Goal: Task Accomplishment & Management: Complete application form

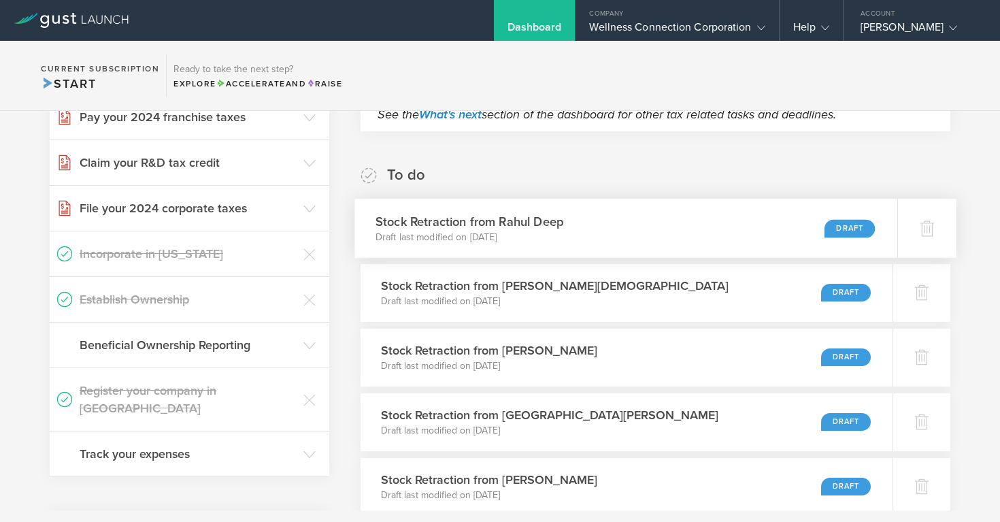
scroll to position [186, 0]
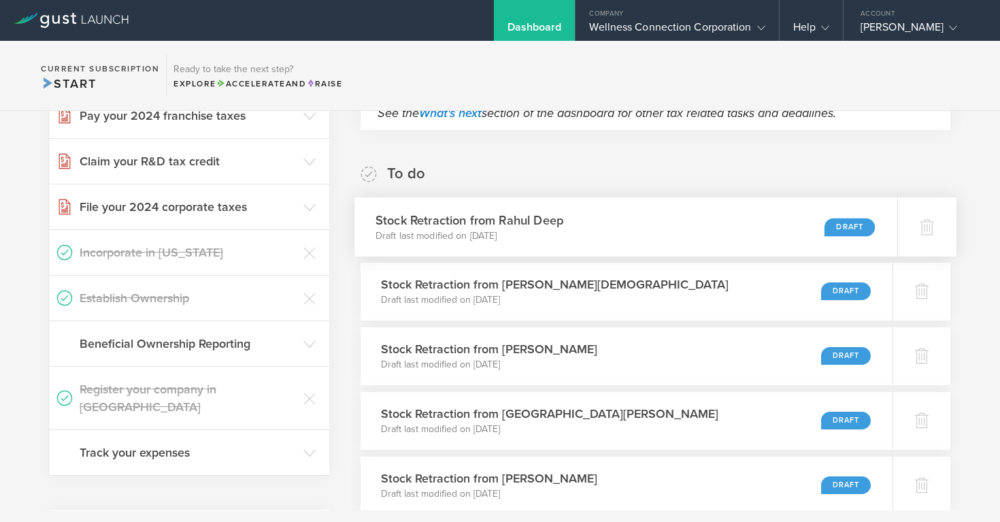
click at [854, 229] on div "Draft" at bounding box center [849, 227] width 50 height 18
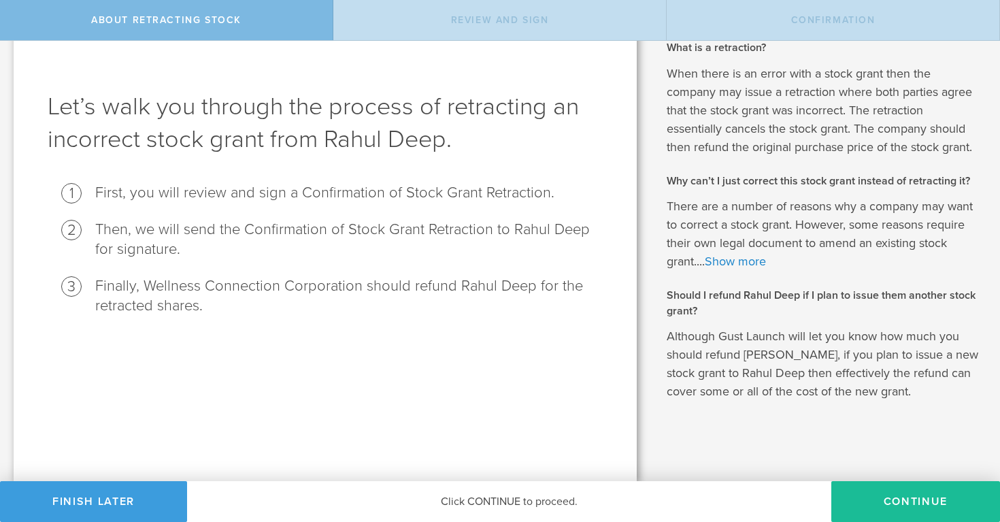
scroll to position [31, 0]
click at [947, 508] on button "Continue" at bounding box center [915, 501] width 169 height 41
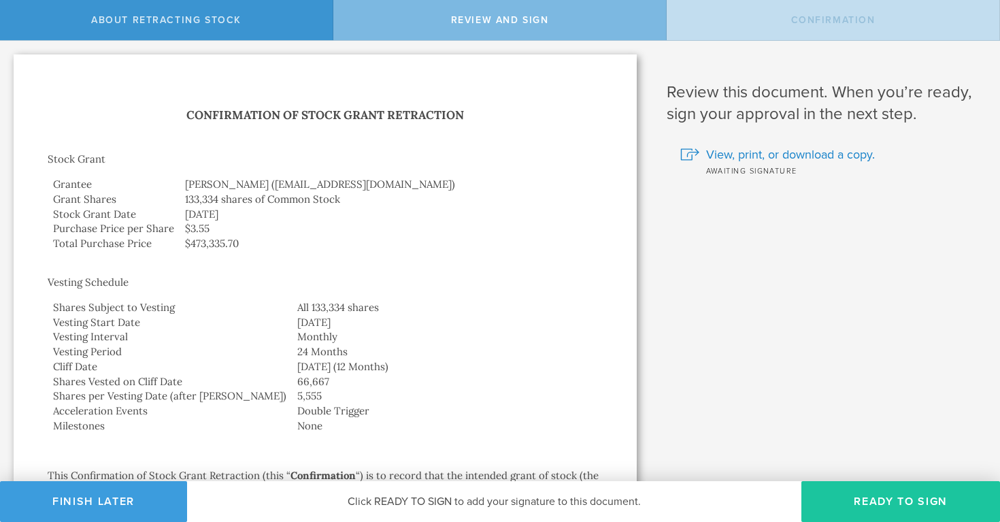
click at [909, 507] on button "Ready to Sign" at bounding box center [900, 501] width 199 height 41
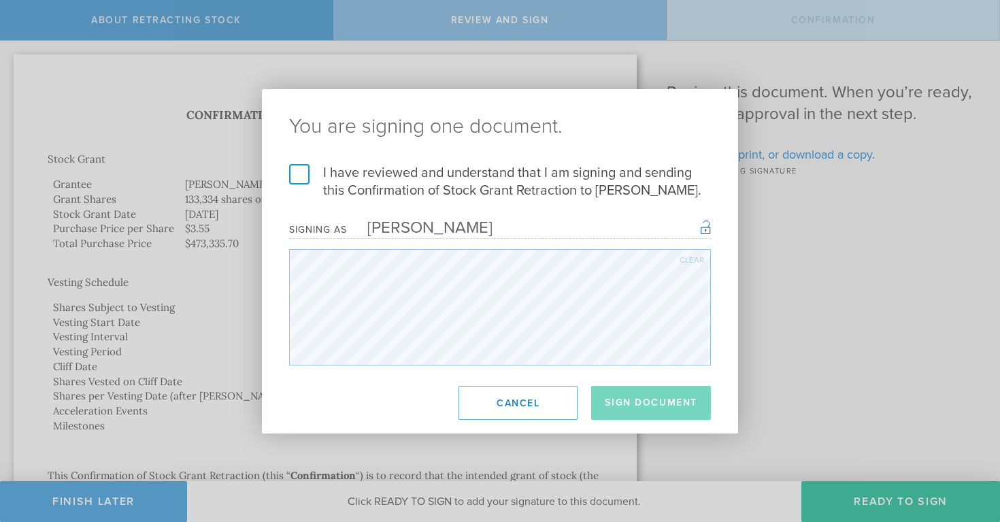
click at [306, 173] on label "I have reviewed and understand that I am signing and sending this Confirmation …" at bounding box center [500, 181] width 422 height 35
click at [0, 0] on input "I have reviewed and understand that I am signing and sending this Confirmation …" at bounding box center [0, 0] width 0 height 0
click at [657, 403] on button "Sign Document" at bounding box center [651, 403] width 120 height 34
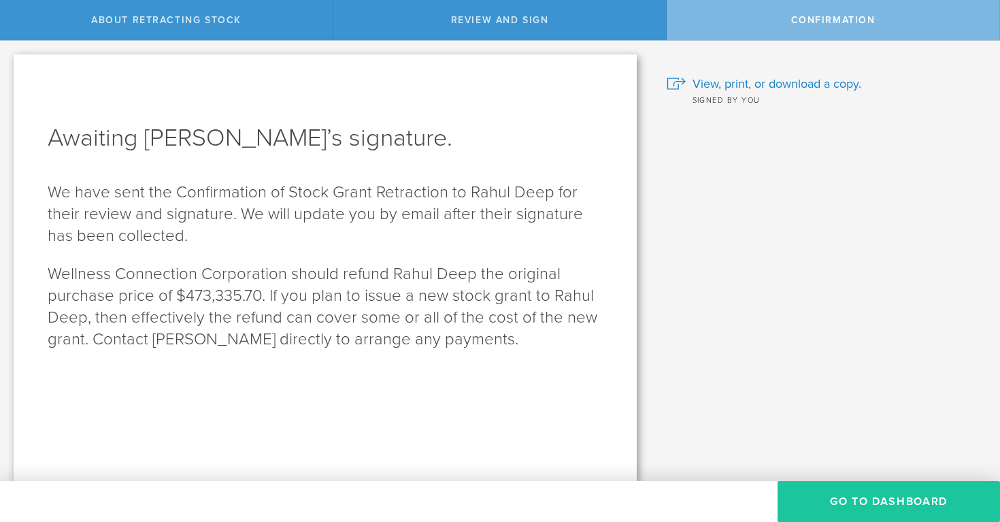
click at [865, 502] on button "Go to Dashboard" at bounding box center [888, 501] width 222 height 41
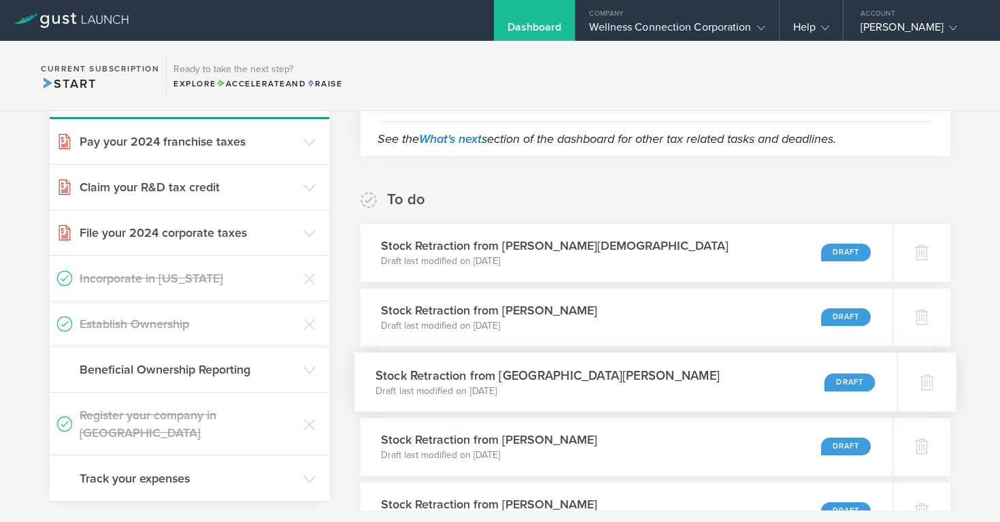
scroll to position [161, 0]
click at [841, 316] on div "Draft" at bounding box center [849, 316] width 50 height 18
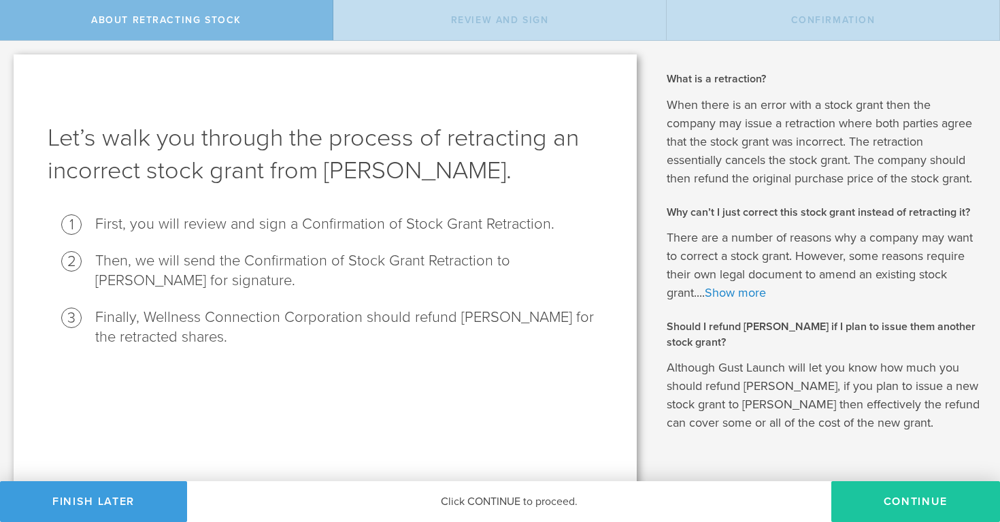
click at [933, 500] on button "Continue" at bounding box center [915, 501] width 169 height 41
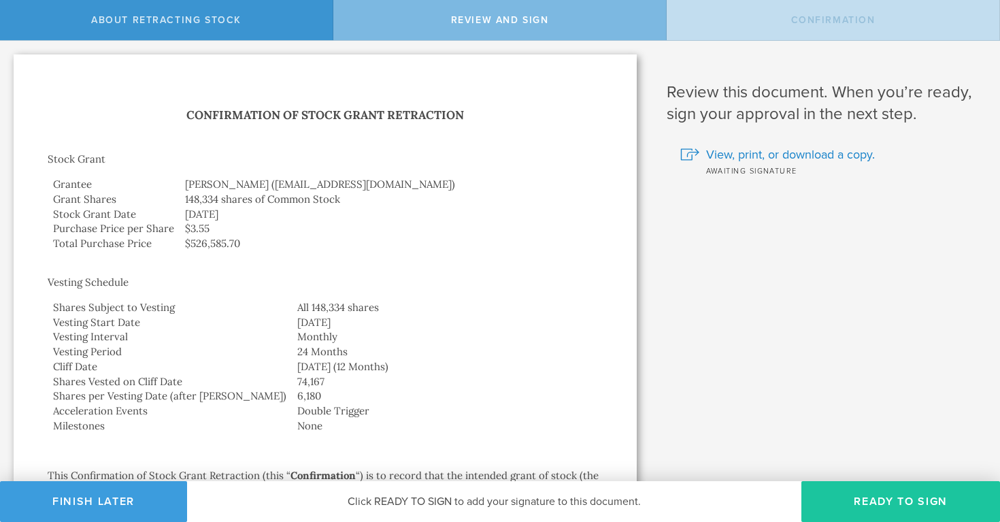
click at [871, 496] on button "Ready to Sign" at bounding box center [900, 501] width 199 height 41
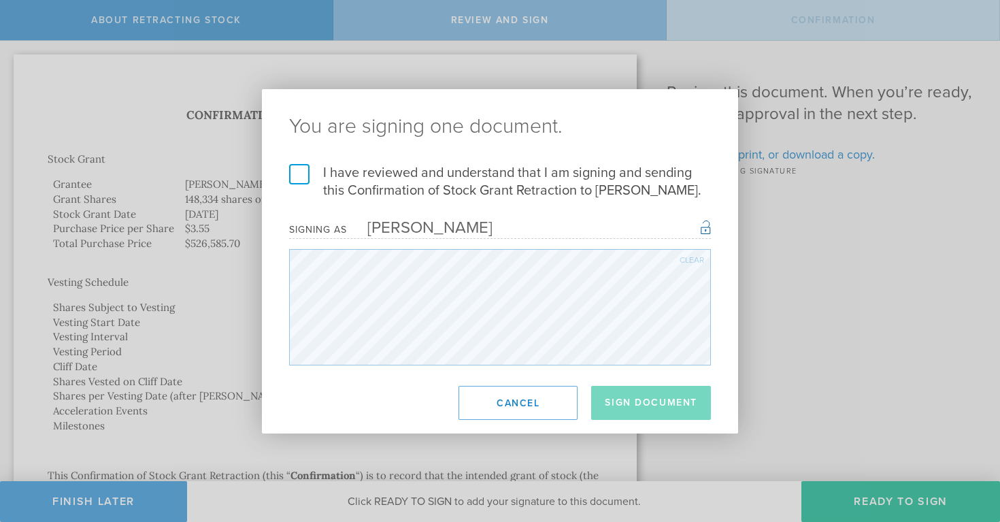
click at [291, 182] on label "I have reviewed and understand that I am signing and sending this Confirmation …" at bounding box center [500, 181] width 422 height 35
click at [0, 0] on input "I have reviewed and understand that I am signing and sending this Confirmation …" at bounding box center [0, 0] width 0 height 0
click at [644, 412] on button "Sign Document" at bounding box center [651, 403] width 120 height 34
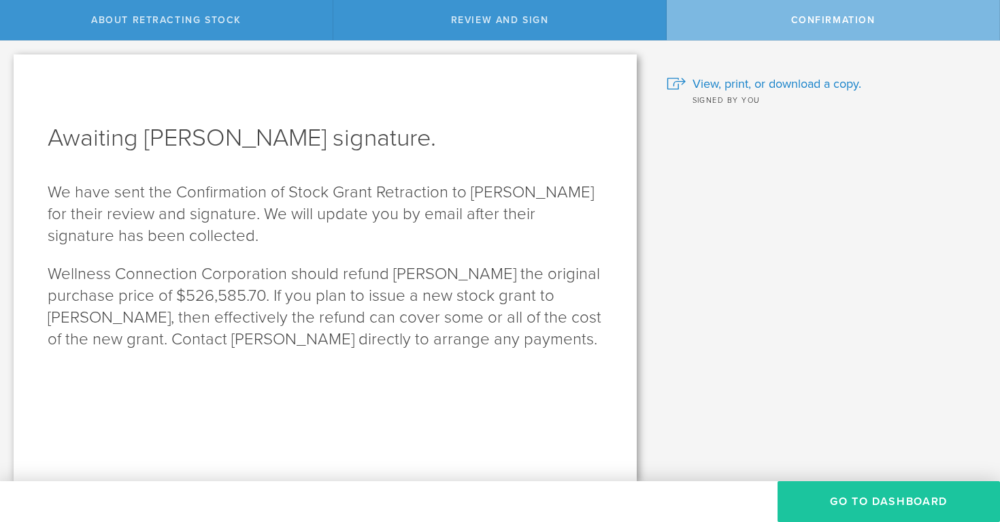
click at [899, 497] on button "Go to Dashboard" at bounding box center [888, 501] width 222 height 41
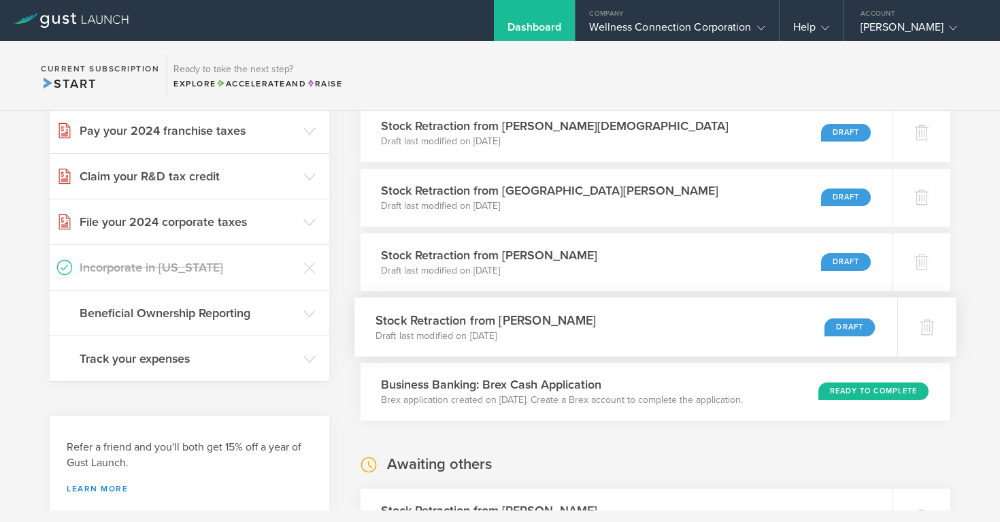
scroll to position [280, 0]
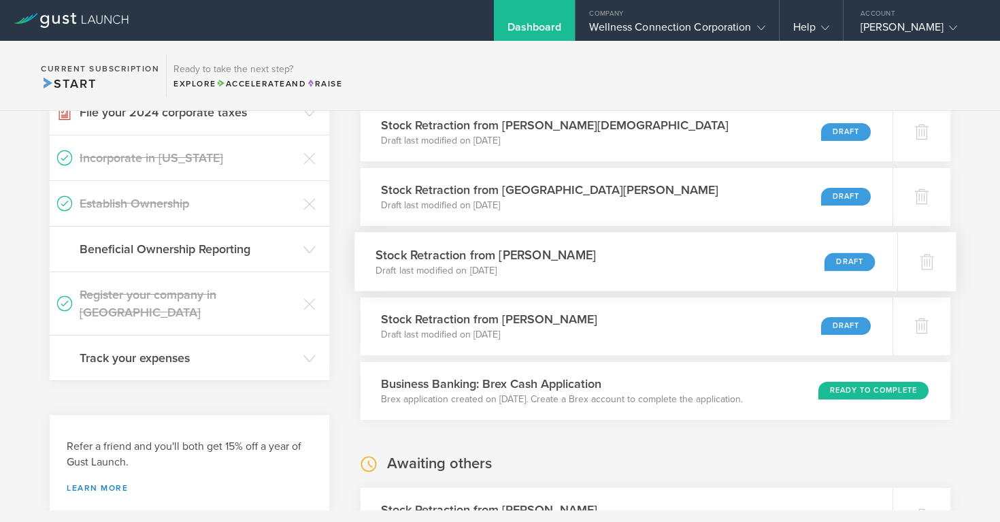
click at [846, 263] on div "Draft" at bounding box center [849, 261] width 50 height 18
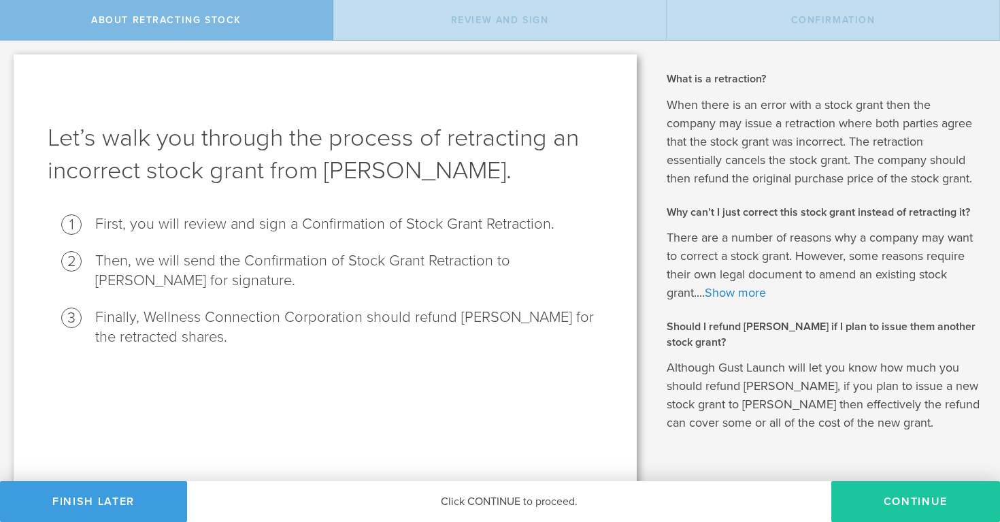
click at [899, 501] on button "Continue" at bounding box center [915, 501] width 169 height 41
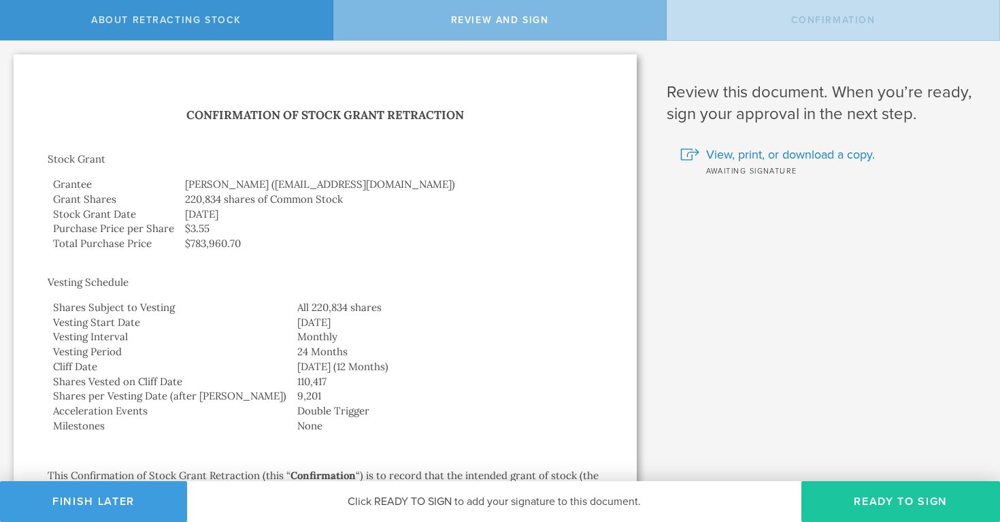
click at [890, 504] on button "Ready to Sign" at bounding box center [900, 501] width 199 height 41
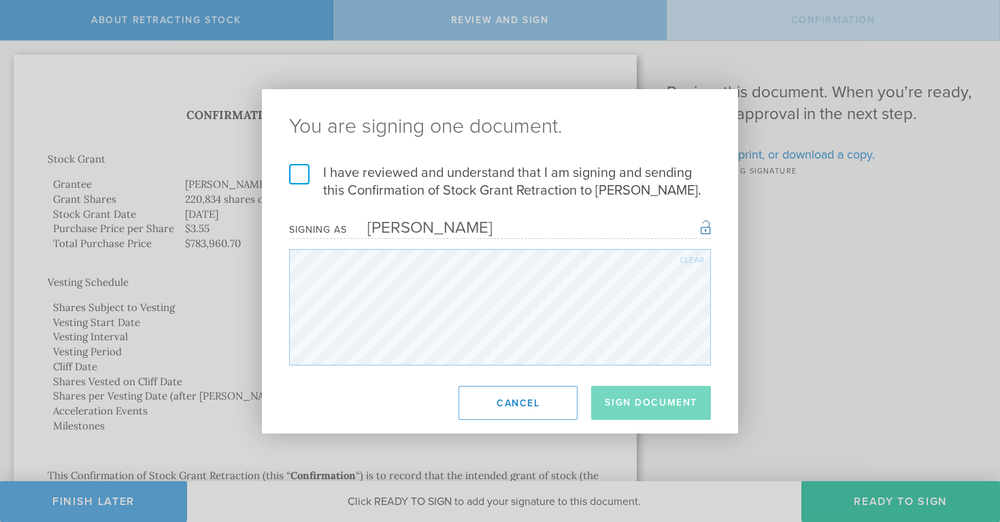
click at [305, 180] on label "I have reviewed and understand that I am signing and sending this Confirmation …" at bounding box center [500, 181] width 422 height 35
click at [0, 0] on input "I have reviewed and understand that I am signing and sending this Confirmation …" at bounding box center [0, 0] width 0 height 0
click at [642, 402] on button "Sign Document" at bounding box center [651, 403] width 120 height 34
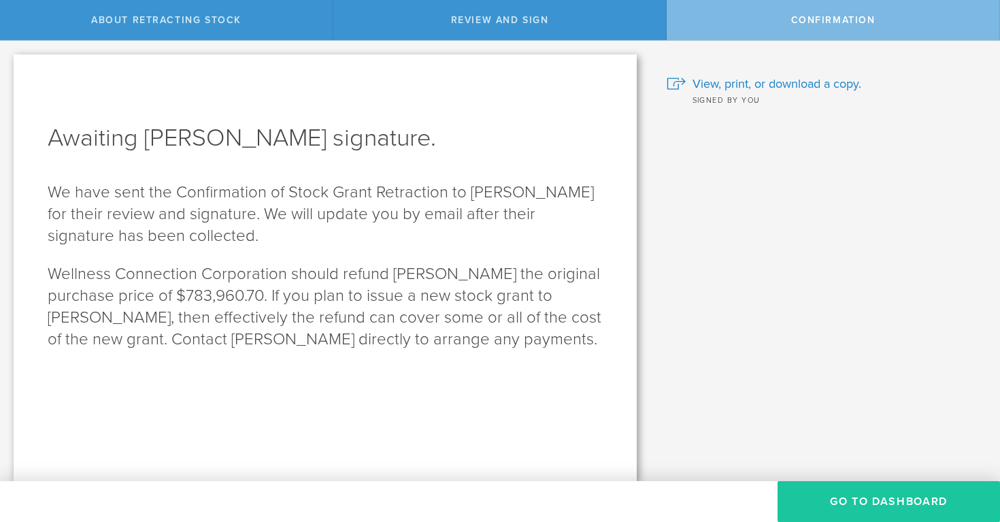
click at [899, 504] on button "Go to Dashboard" at bounding box center [888, 501] width 222 height 41
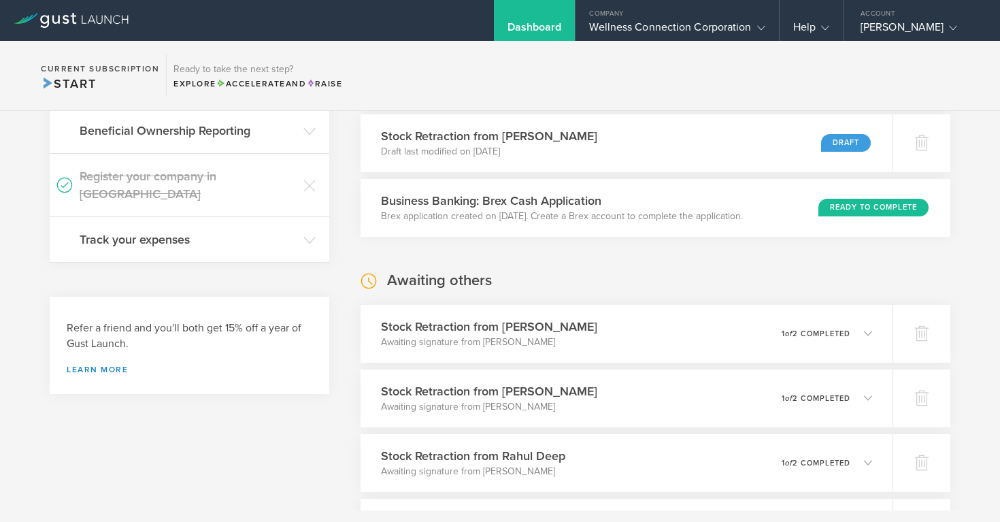
scroll to position [401, 0]
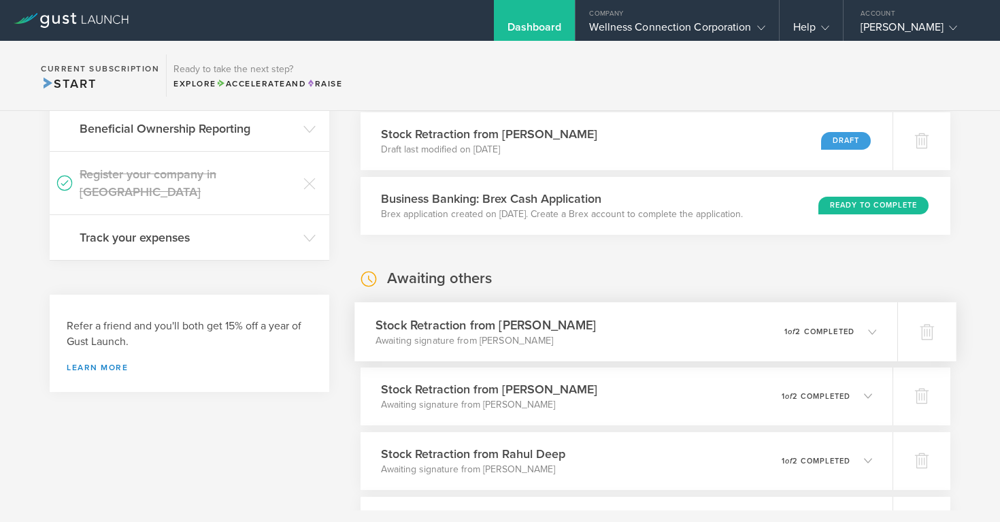
click at [828, 333] on p "1 of 2 completed" at bounding box center [819, 330] width 70 height 7
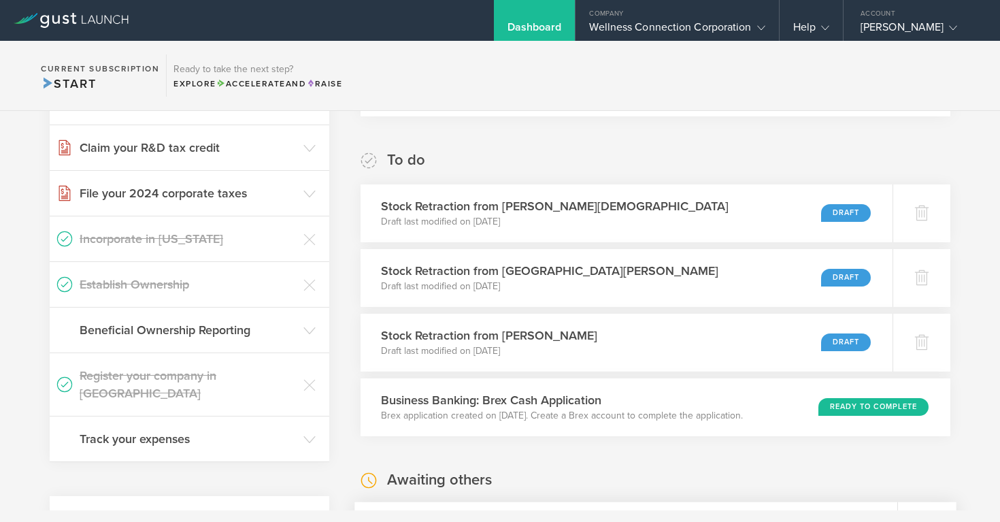
scroll to position [200, 0]
click at [854, 339] on div "Draft" at bounding box center [849, 342] width 50 height 18
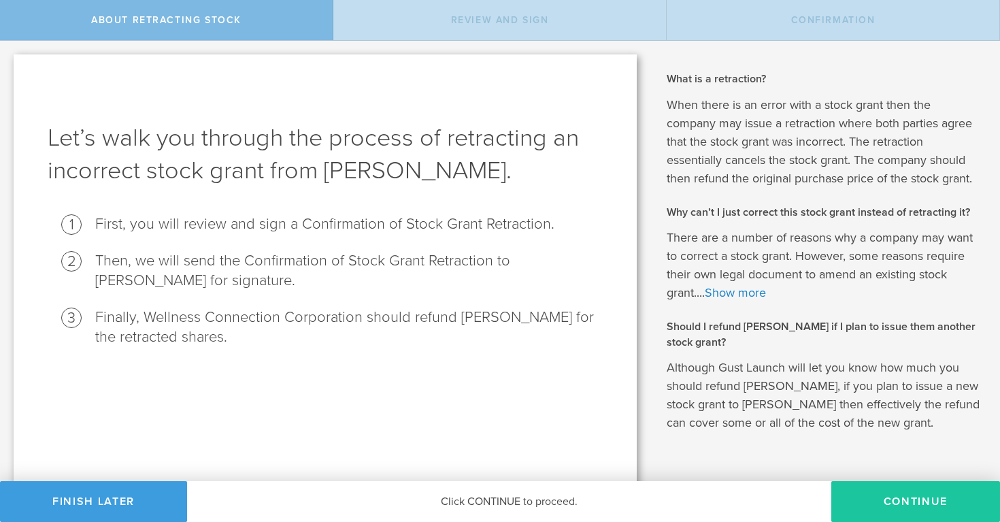
click at [885, 504] on button "Continue" at bounding box center [915, 501] width 169 height 41
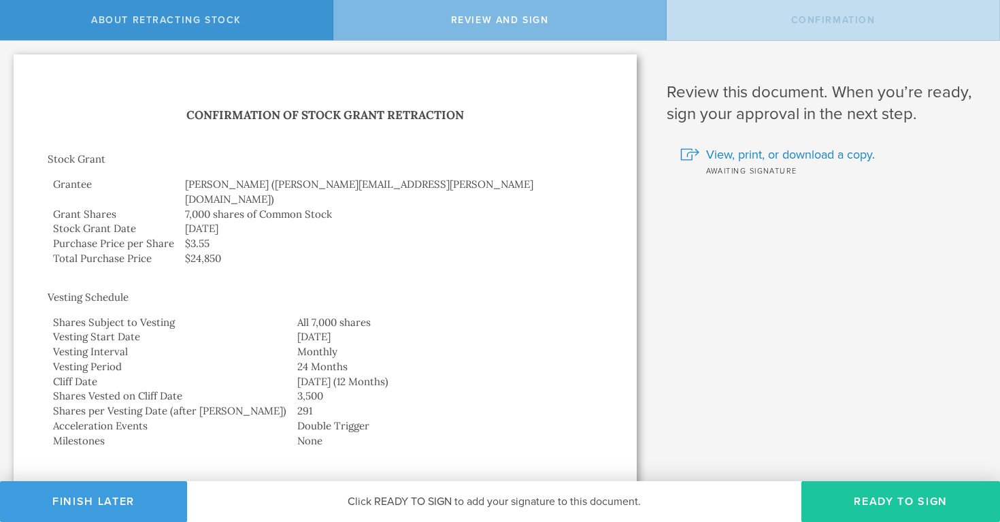
click at [909, 497] on button "Ready to Sign" at bounding box center [900, 501] width 199 height 41
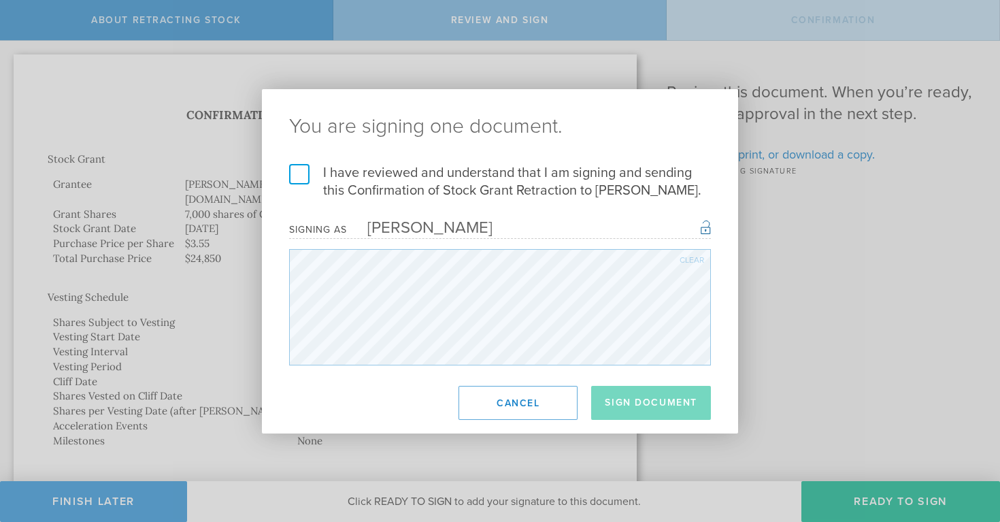
click at [295, 164] on label "I have reviewed and understand that I am signing and sending this Confirmation …" at bounding box center [500, 181] width 422 height 35
click at [0, 0] on input "I have reviewed and understand that I am signing and sending this Confirmation …" at bounding box center [0, 0] width 0 height 0
click at [628, 409] on button "Sign Document" at bounding box center [651, 403] width 120 height 34
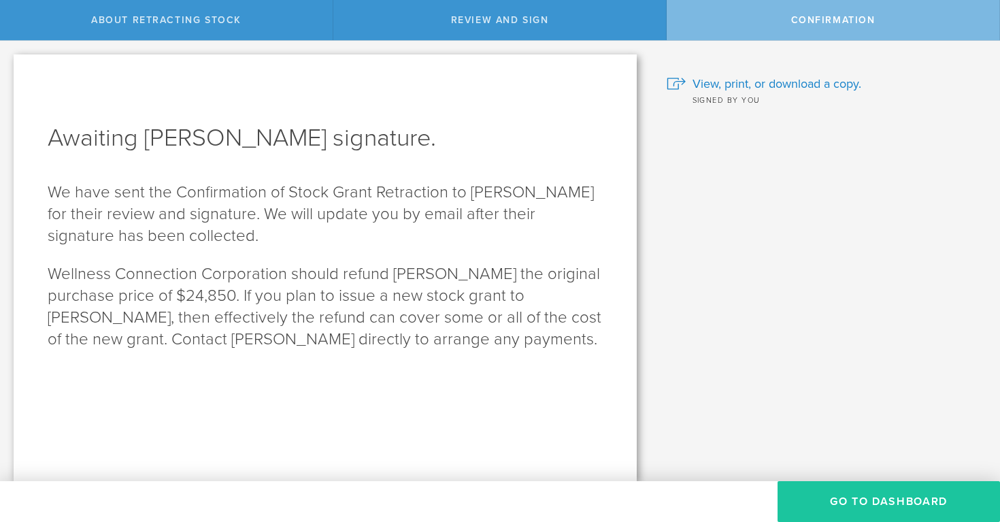
click at [860, 503] on button "Go to Dashboard" at bounding box center [888, 501] width 222 height 41
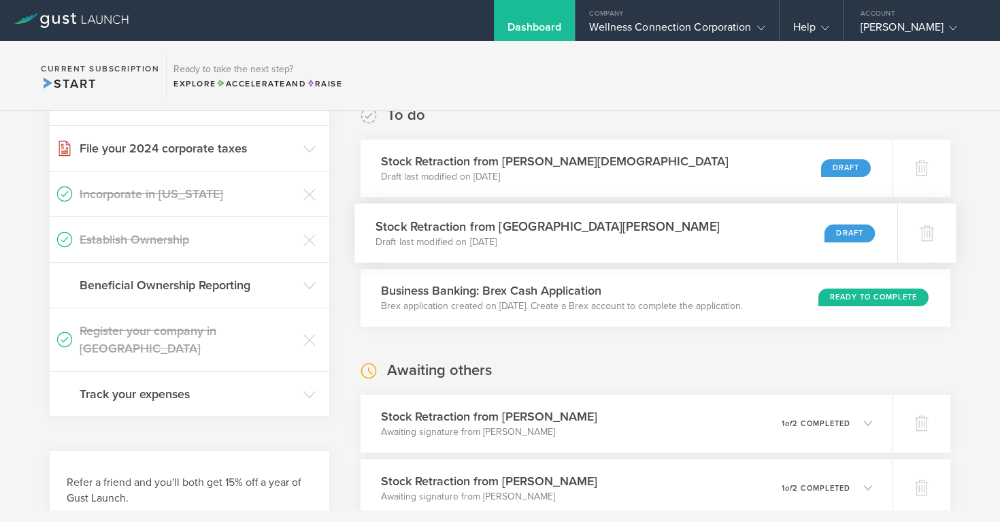
scroll to position [239, 0]
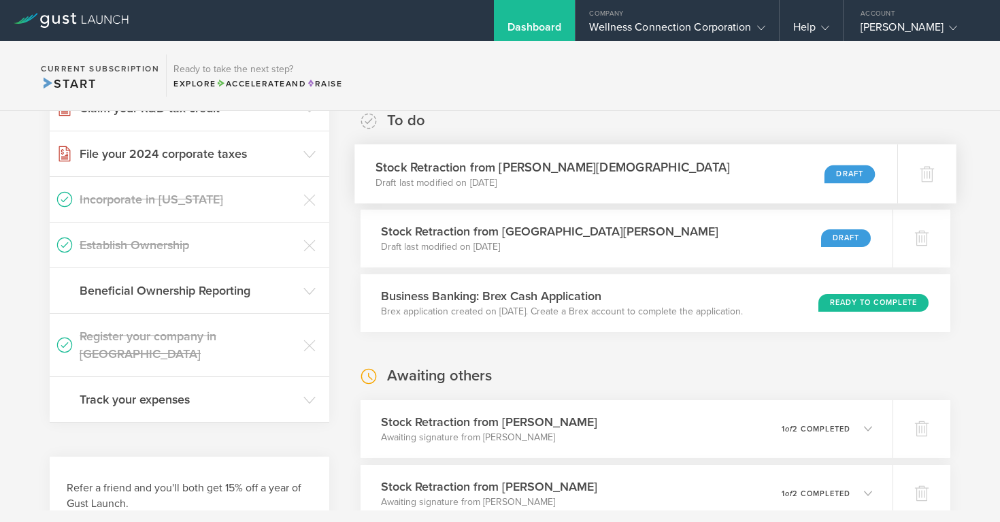
click at [836, 167] on div "Draft" at bounding box center [849, 174] width 50 height 18
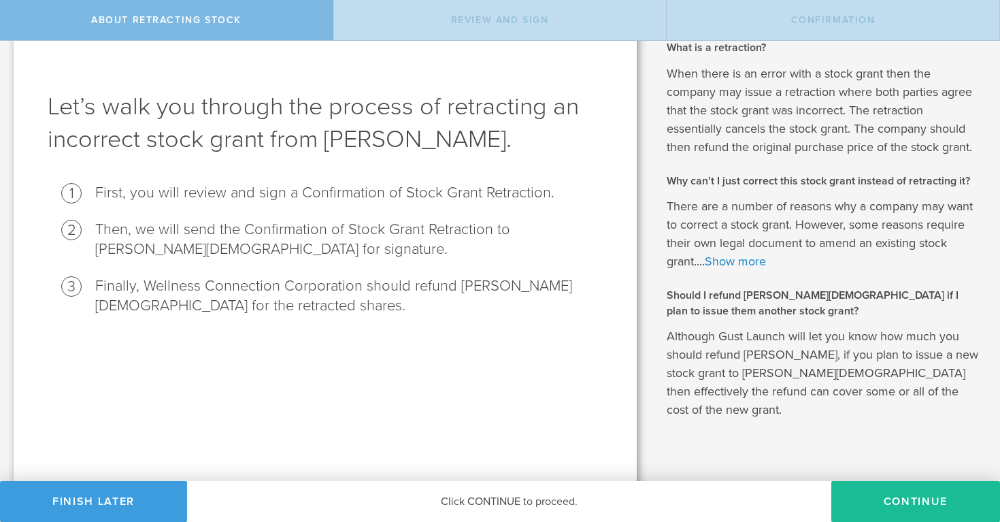
scroll to position [31, 0]
drag, startPoint x: 899, startPoint y: 494, endPoint x: 822, endPoint y: 433, distance: 97.8
click at [898, 492] on button "Continue" at bounding box center [915, 501] width 169 height 41
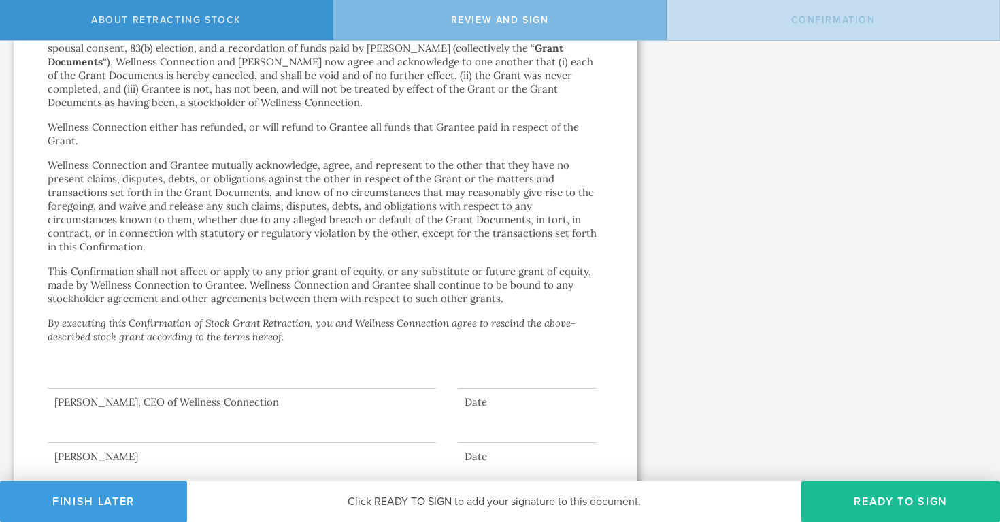
scroll to position [558, 0]
click at [897, 503] on button "Ready to Sign" at bounding box center [900, 501] width 199 height 41
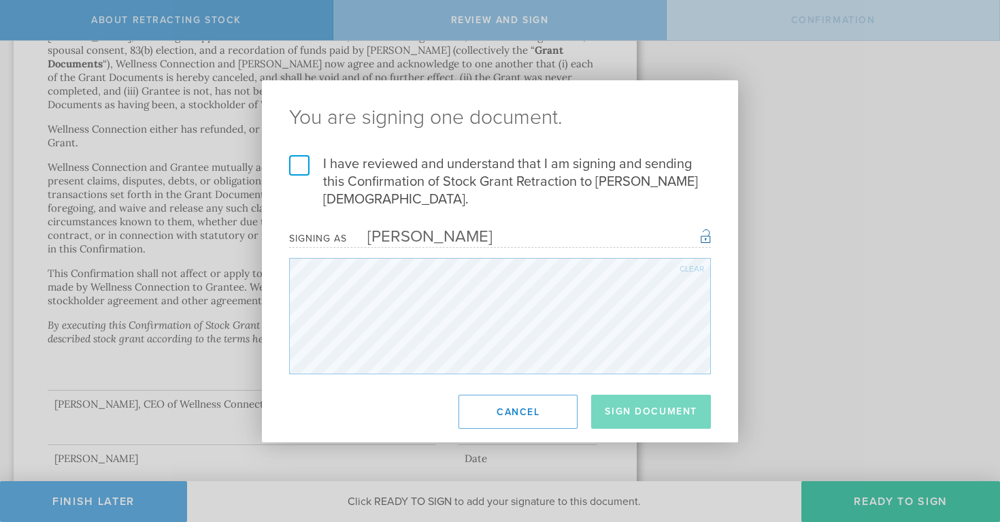
click at [298, 175] on label "I have reviewed and understand that I am signing and sending this Confirmation …" at bounding box center [500, 181] width 422 height 53
click at [0, 0] on input "I have reviewed and understand that I am signing and sending this Confirmation …" at bounding box center [0, 0] width 0 height 0
click at [671, 405] on button "Sign Document" at bounding box center [651, 412] width 120 height 34
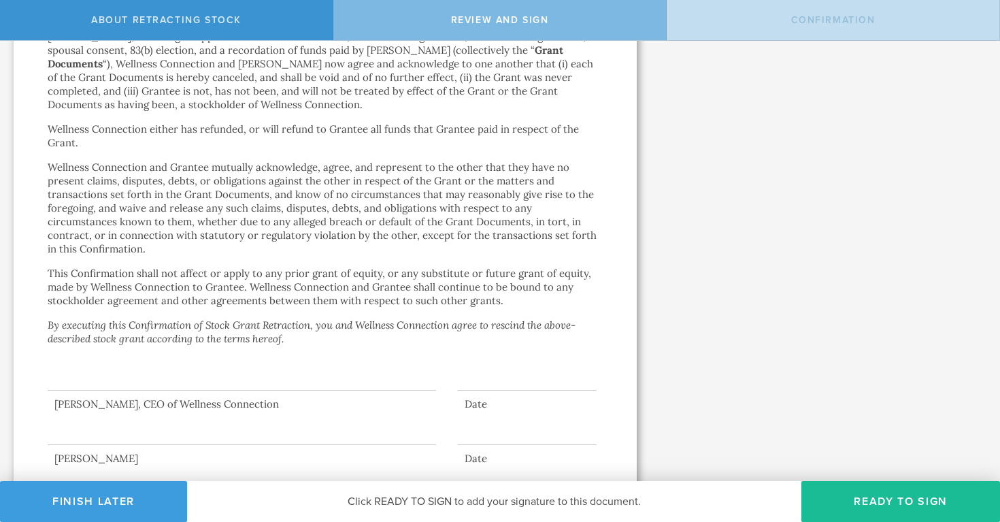
scroll to position [0, 0]
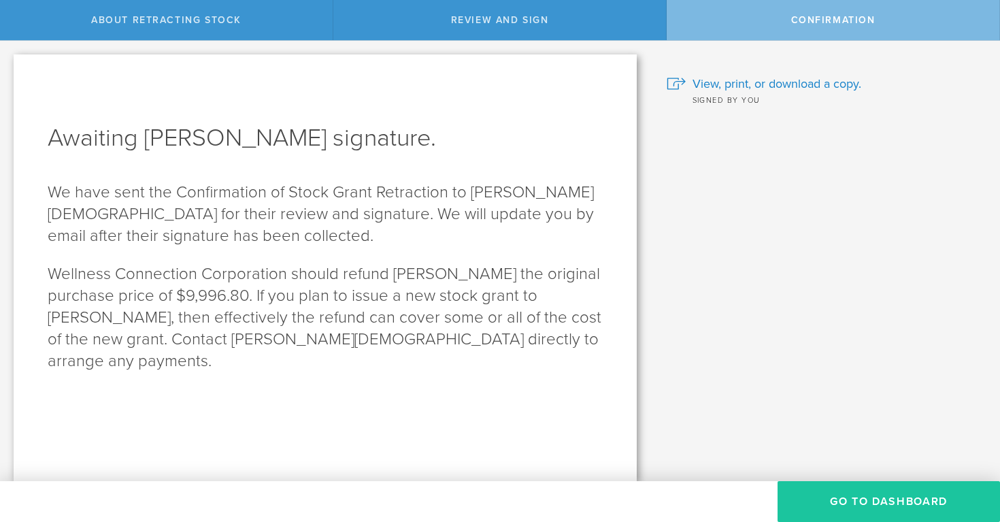
click at [872, 497] on button "Go to Dashboard" at bounding box center [888, 501] width 222 height 41
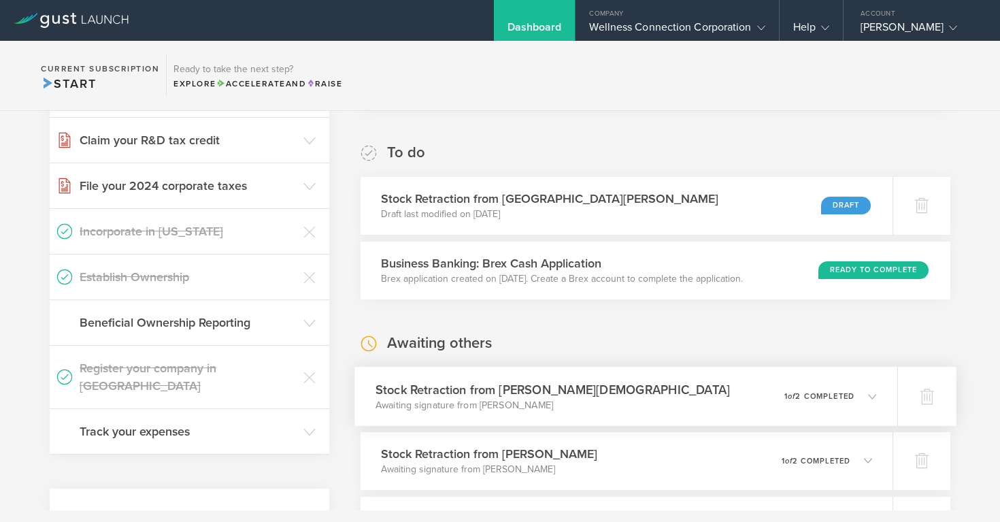
scroll to position [201, 0]
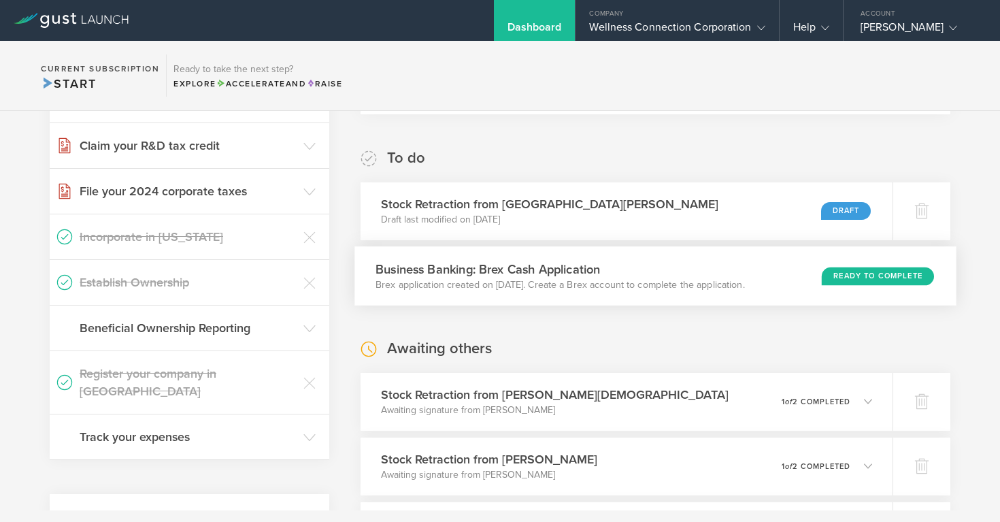
click at [869, 274] on div "Ready to Complete" at bounding box center [878, 276] width 112 height 18
click at [846, 212] on div "Draft" at bounding box center [849, 211] width 50 height 18
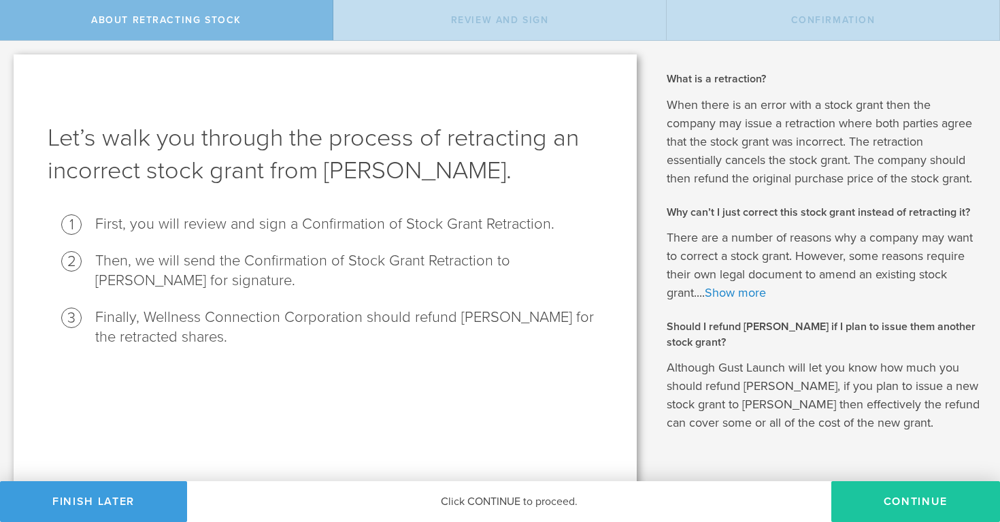
click at [933, 498] on button "Continue" at bounding box center [915, 501] width 169 height 41
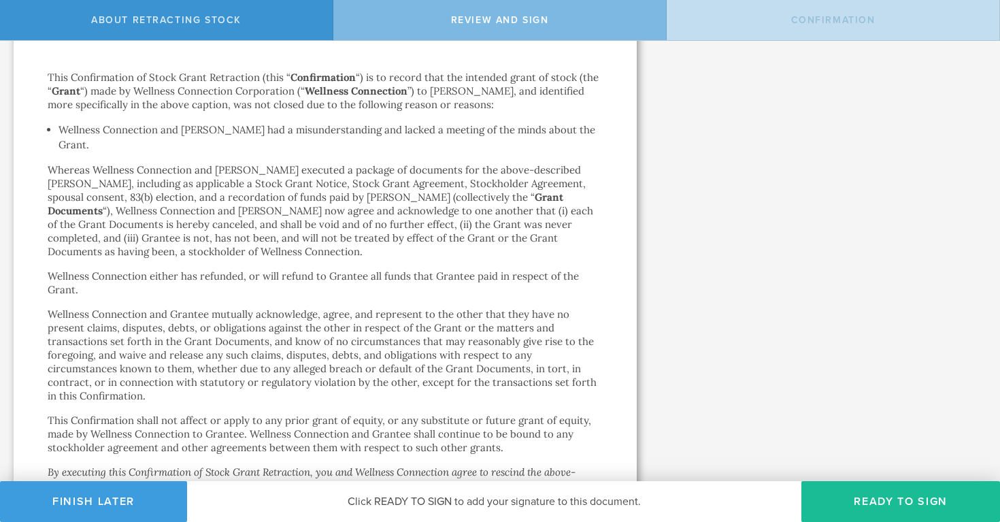
scroll to position [435, 0]
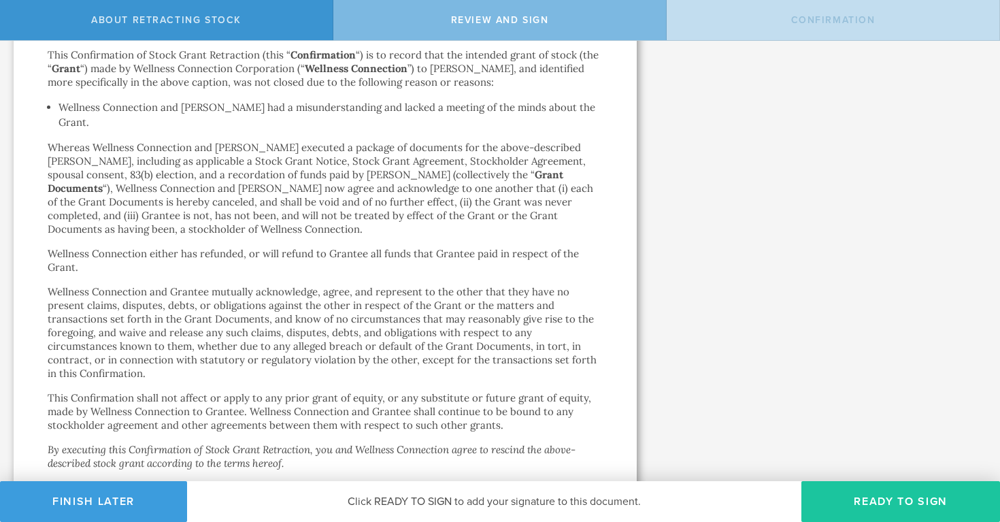
click at [911, 492] on button "Ready to Sign" at bounding box center [900, 501] width 199 height 41
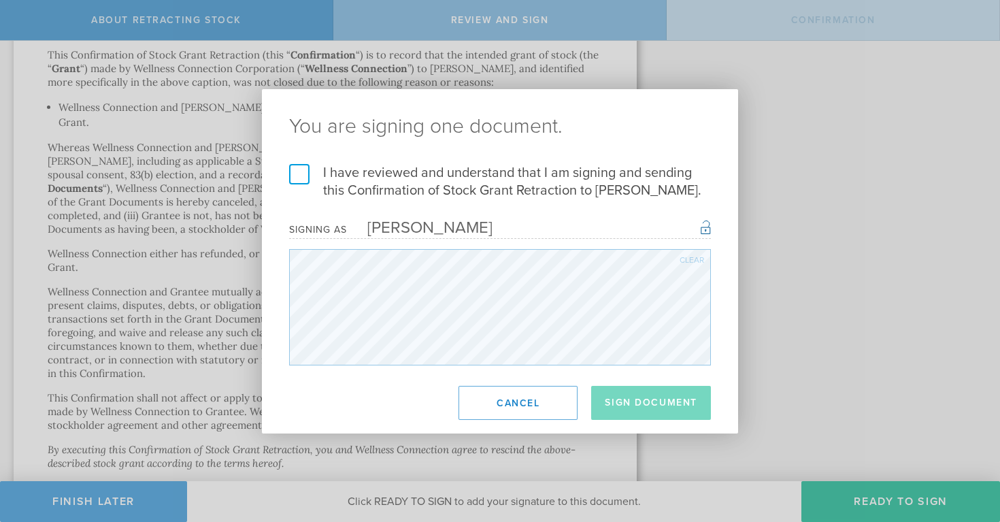
click at [303, 175] on label "I have reviewed and understand that I am signing and sending this Confirmation …" at bounding box center [500, 181] width 422 height 35
click at [0, 0] on input "I have reviewed and understand that I am signing and sending this Confirmation …" at bounding box center [0, 0] width 0 height 0
drag, startPoint x: 654, startPoint y: 405, endPoint x: 705, endPoint y: 378, distance: 57.8
click at [658, 404] on button "Sign Document" at bounding box center [651, 403] width 120 height 34
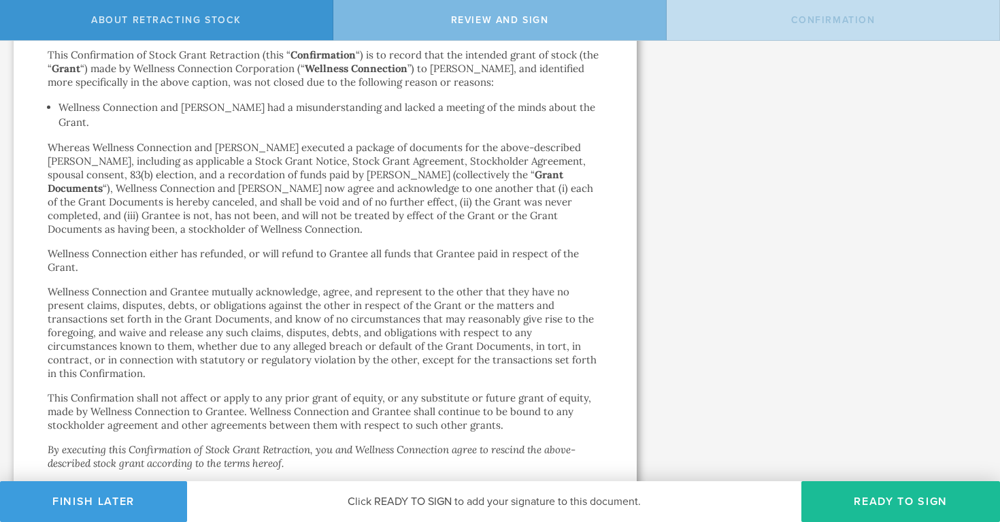
scroll to position [0, 0]
